Goal: Book appointment/travel/reservation

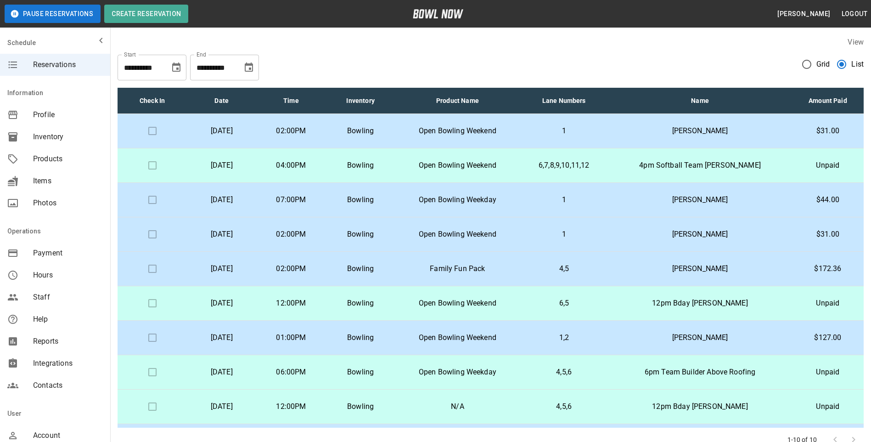
click at [250, 68] on icon "Choose date, selected date is Sep 24, 2025" at bounding box center [249, 66] width 8 height 9
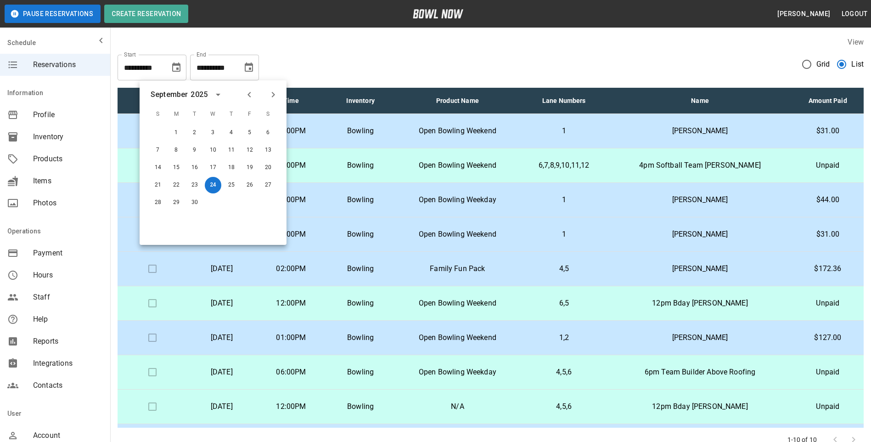
click at [250, 96] on icon "Previous month" at bounding box center [249, 95] width 3 height 6
click at [156, 201] on button "24" at bounding box center [158, 202] width 17 height 17
type input "**********"
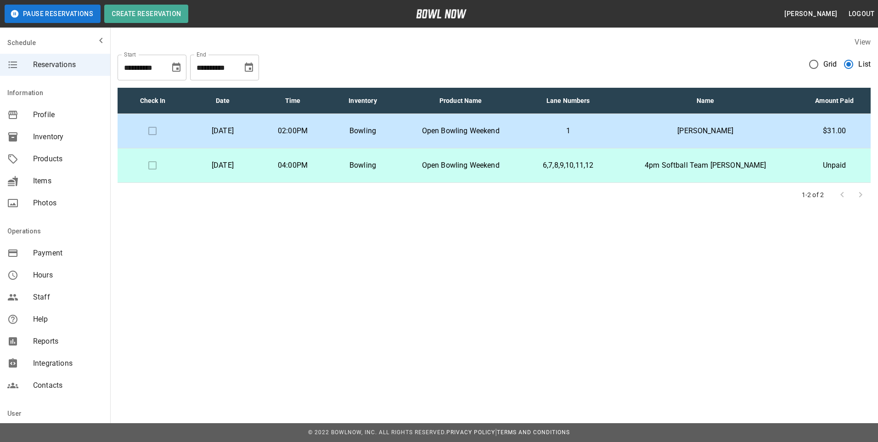
click at [398, 171] on td "Bowling" at bounding box center [363, 165] width 70 height 34
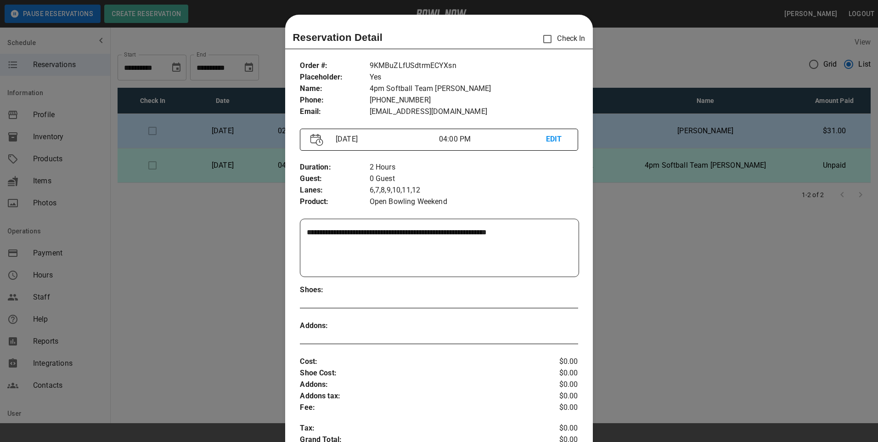
scroll to position [15, 0]
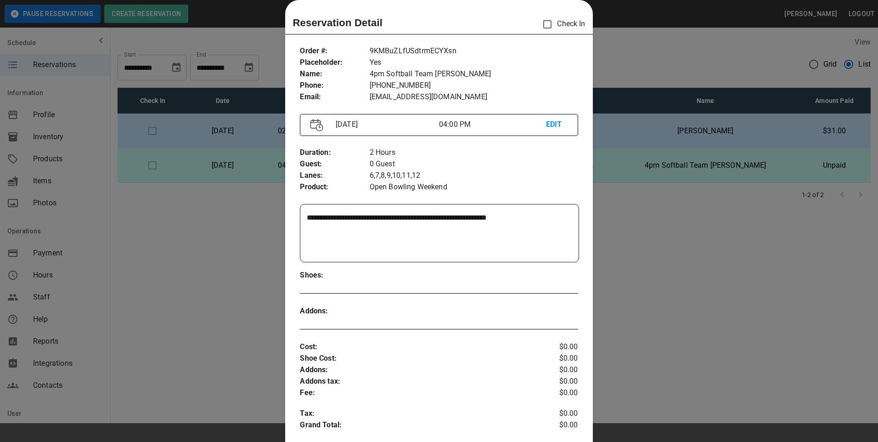
click at [617, 61] on div at bounding box center [439, 221] width 878 height 442
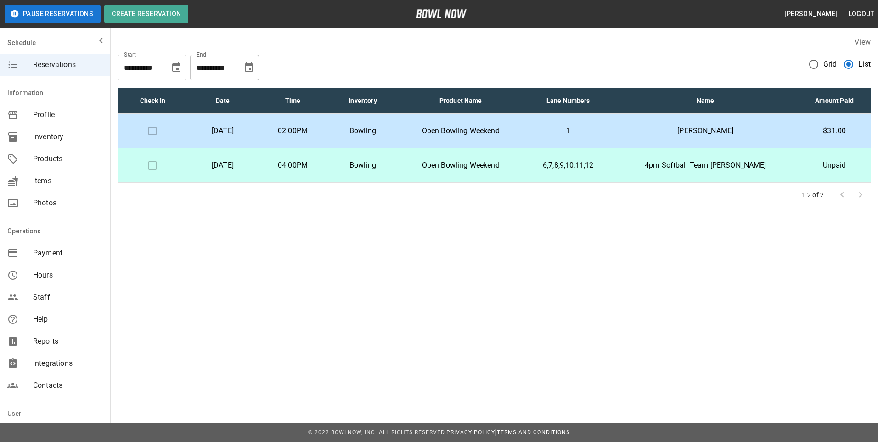
click at [516, 170] on p "Open Bowling Weekend" at bounding box center [460, 165] width 111 height 11
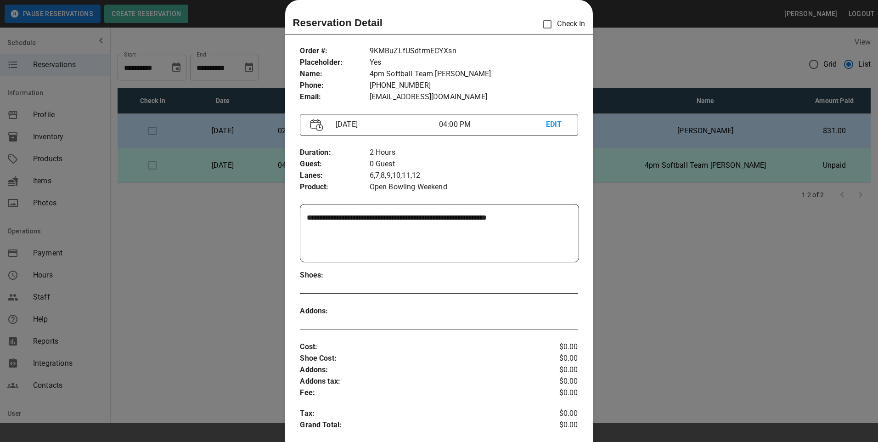
click at [604, 60] on div at bounding box center [439, 221] width 878 height 442
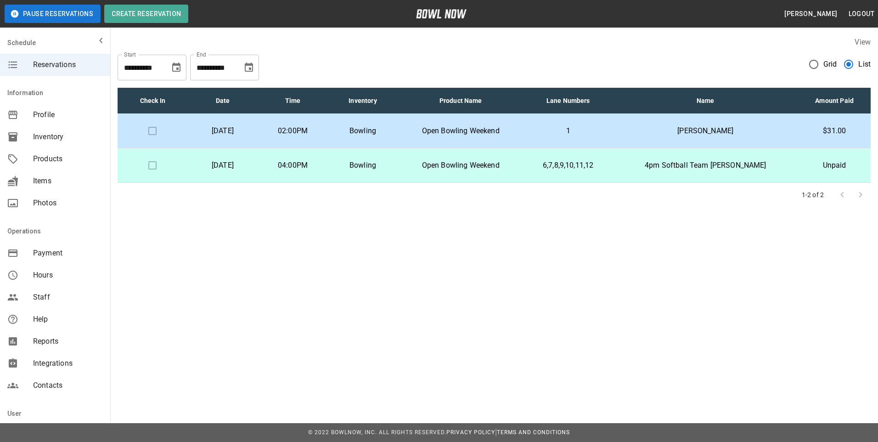
click at [516, 130] on p "Open Bowling Weekend" at bounding box center [460, 130] width 111 height 11
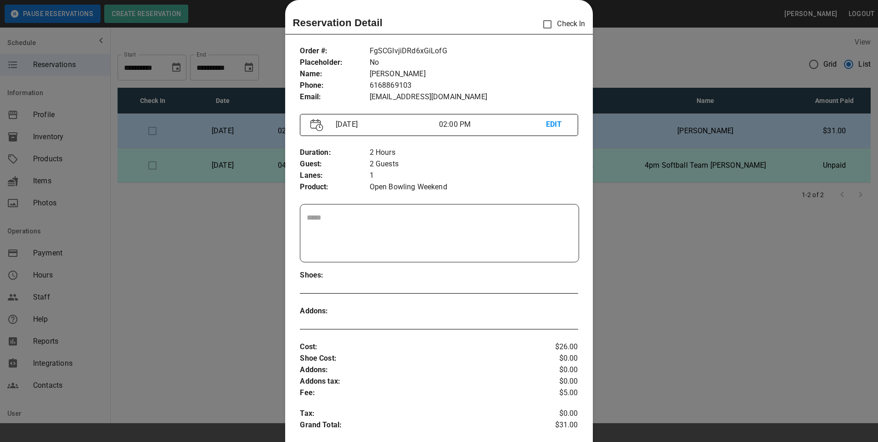
click at [605, 64] on div at bounding box center [439, 221] width 878 height 442
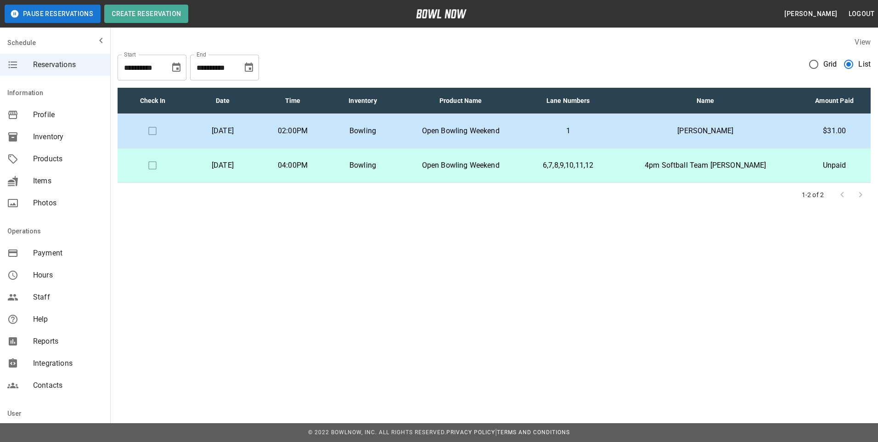
click at [472, 135] on p "Open Bowling Weekend" at bounding box center [460, 130] width 111 height 11
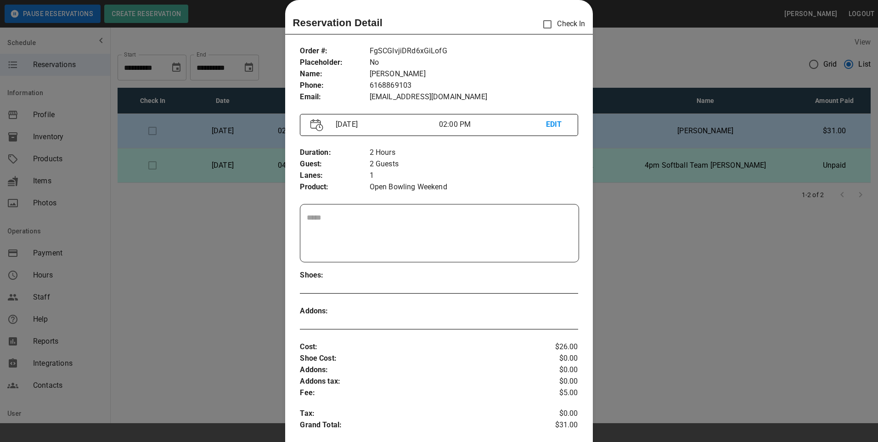
click at [653, 249] on div at bounding box center [439, 221] width 878 height 442
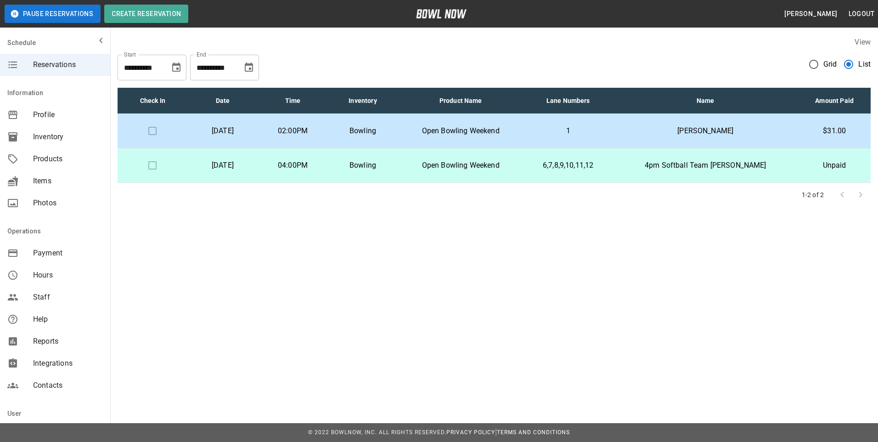
click at [613, 172] on td "6,7,8,9,10,11,12" at bounding box center [568, 165] width 89 height 34
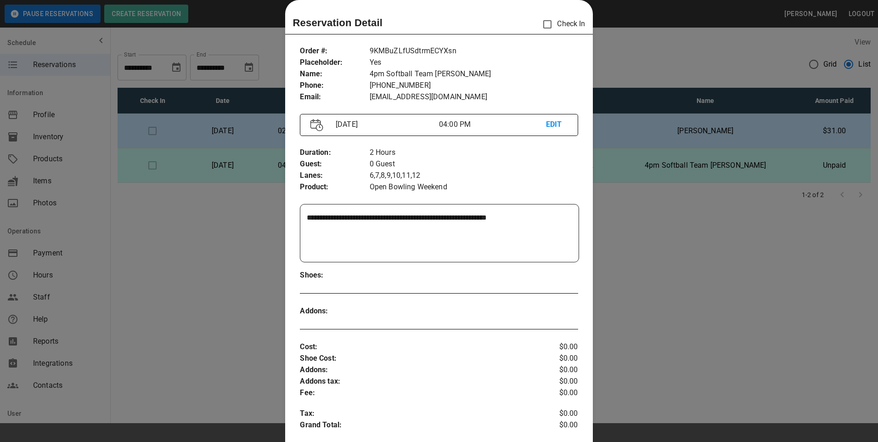
click at [626, 165] on div at bounding box center [439, 221] width 878 height 442
